Goal: Navigation & Orientation: Find specific page/section

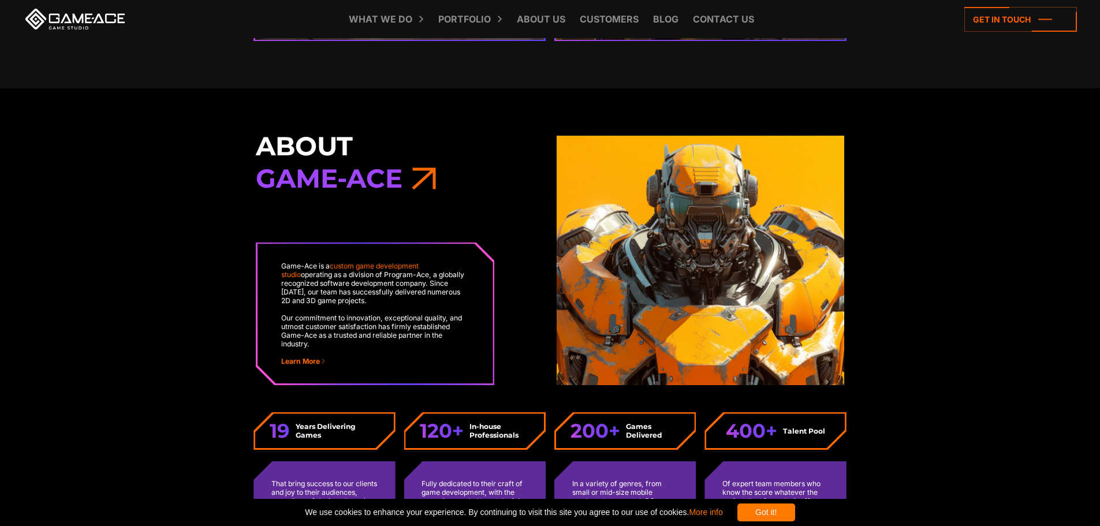
scroll to position [2910, 0]
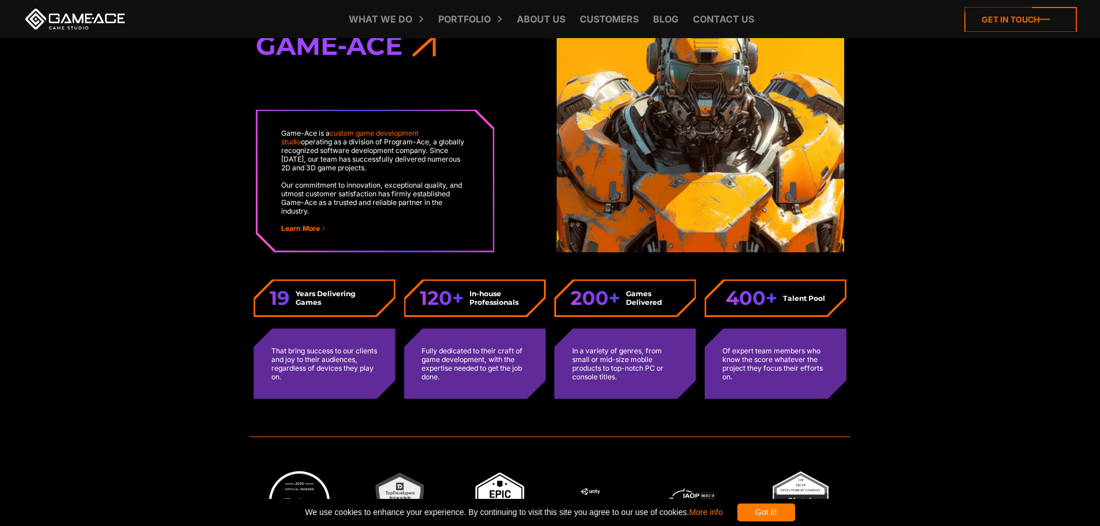
click at [1008, 21] on icon at bounding box center [1020, 19] width 113 height 25
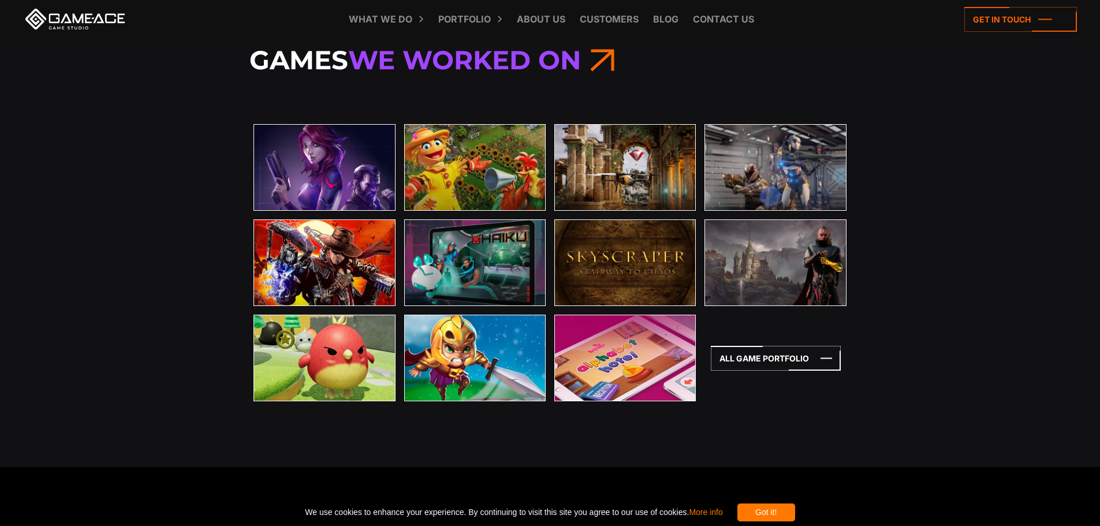
scroll to position [3486, 0]
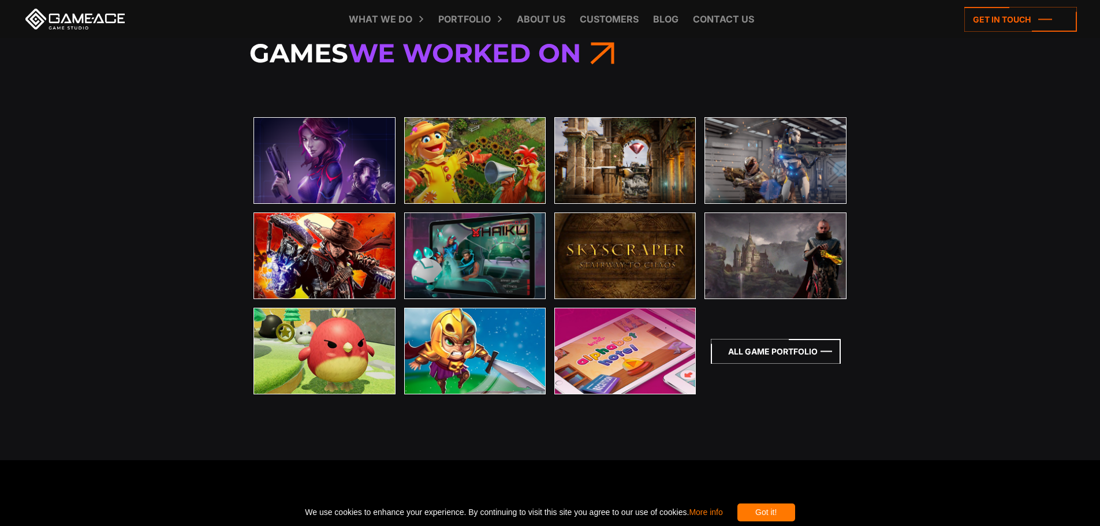
click at [782, 360] on icon at bounding box center [776, 351] width 130 height 25
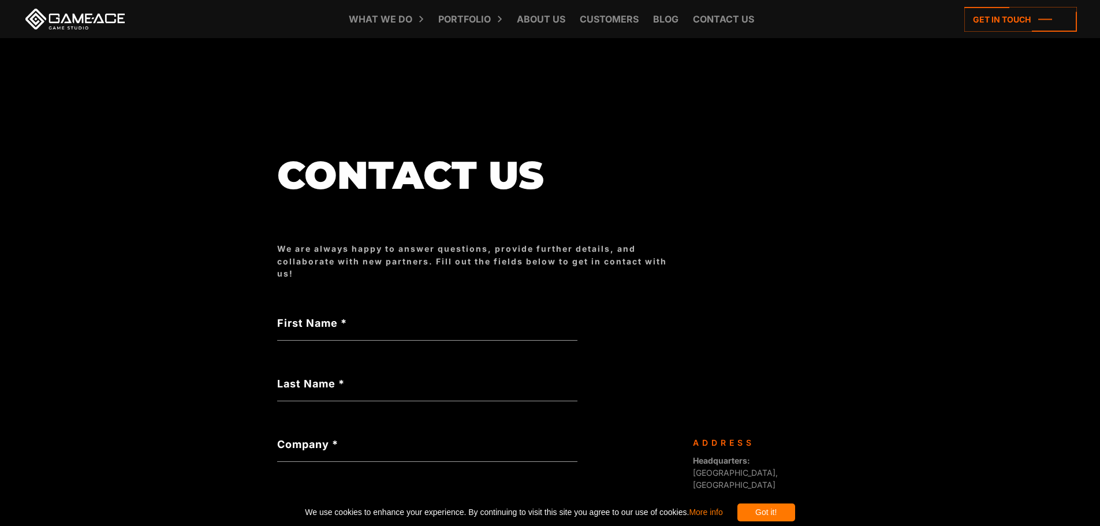
scroll to position [373, 0]
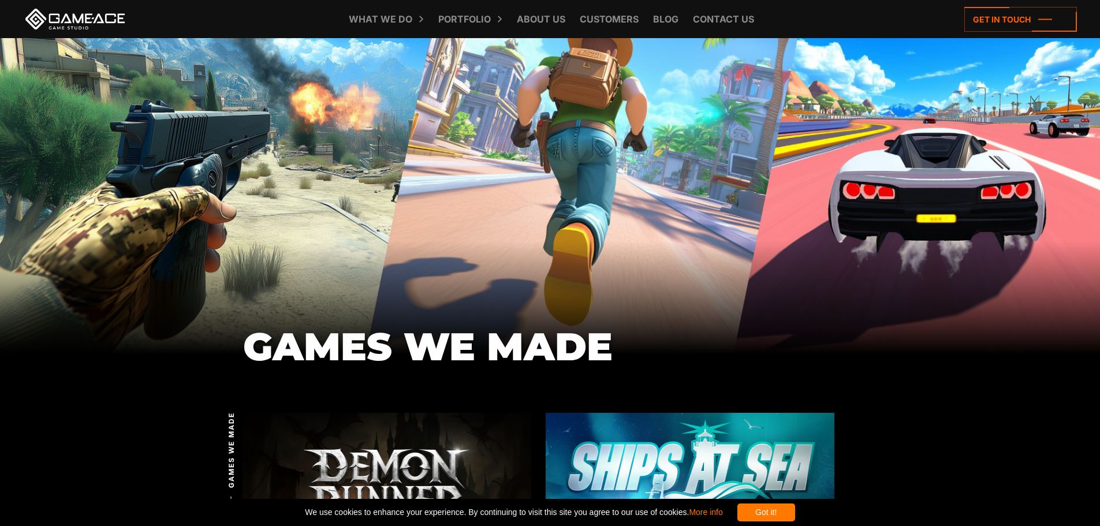
scroll to position [34, 0]
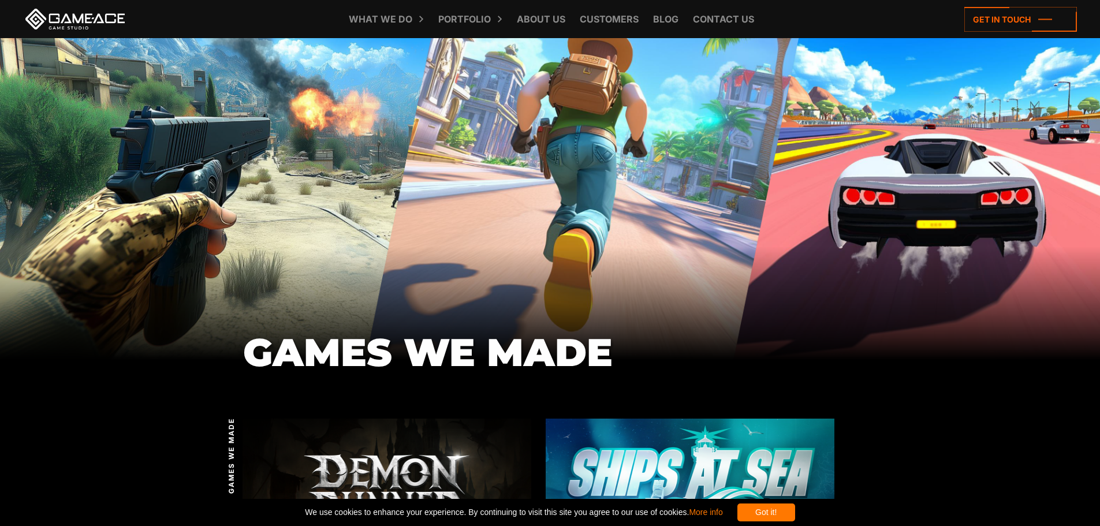
drag, startPoint x: 1100, startPoint y: 27, endPoint x: 1119, endPoint y: 30, distance: 18.8
